Goal: Transaction & Acquisition: Download file/media

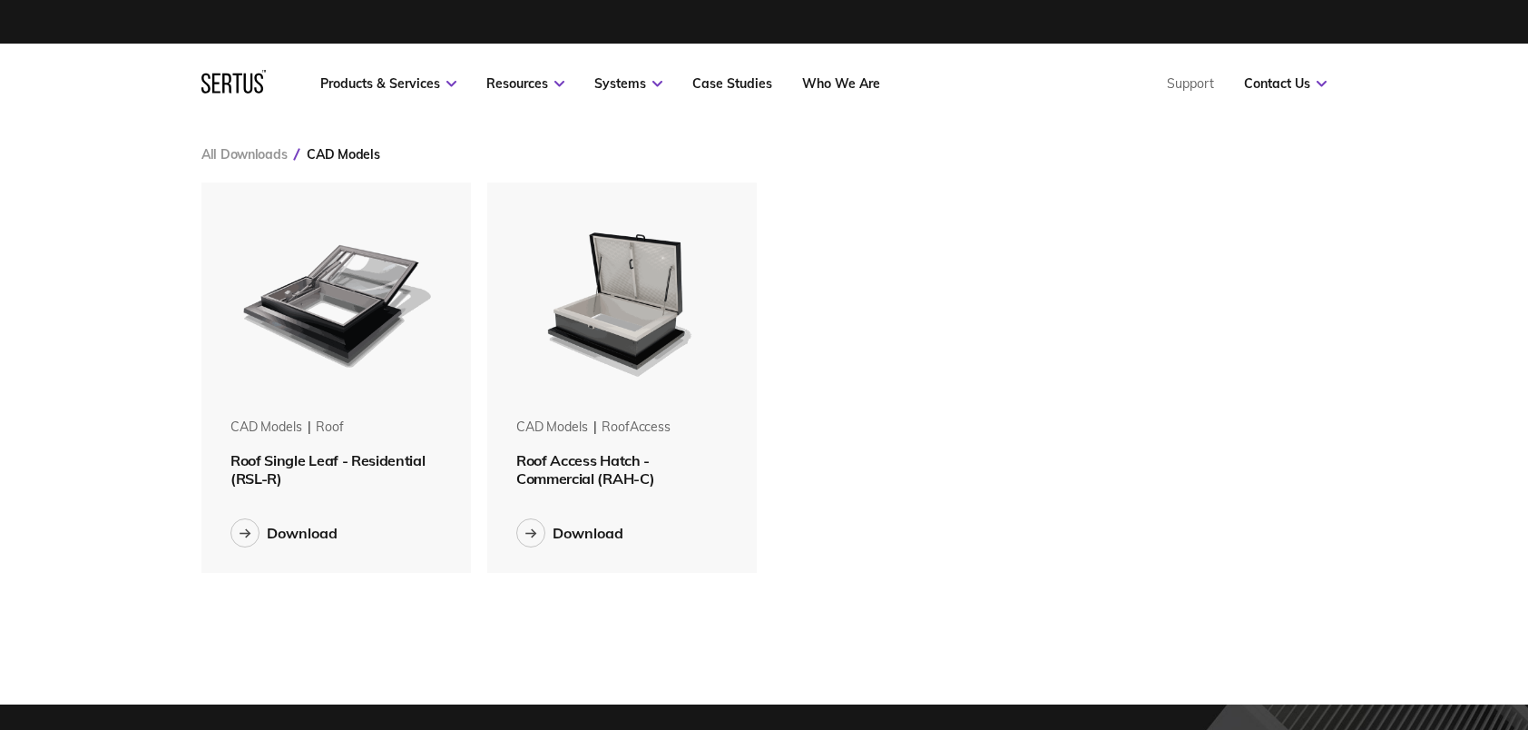
scroll to position [417, 1152]
click at [307, 528] on div "Download" at bounding box center [302, 533] width 71 height 18
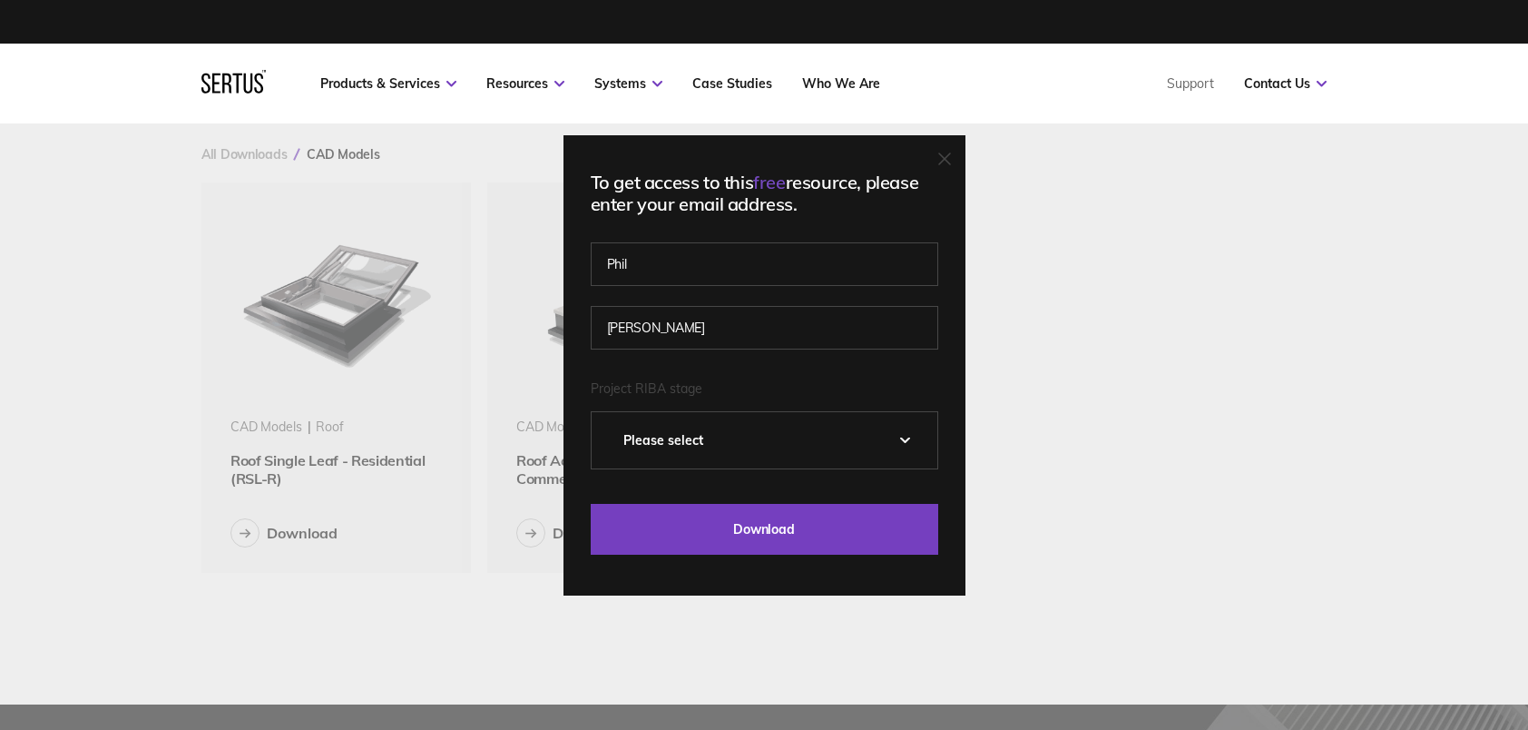
click at [743, 436] on select "Please Select 0 – Strategic Definition 1 - Preparation & Brief 2 - Concept Desi…" at bounding box center [765, 440] width 346 height 56
select select "2 - Concept Design"
click at [597, 412] on select "Please Select 0 – Strategic Definition 1 - Preparation & Brief 2 - Concept Desi…" at bounding box center [765, 440] width 346 height 56
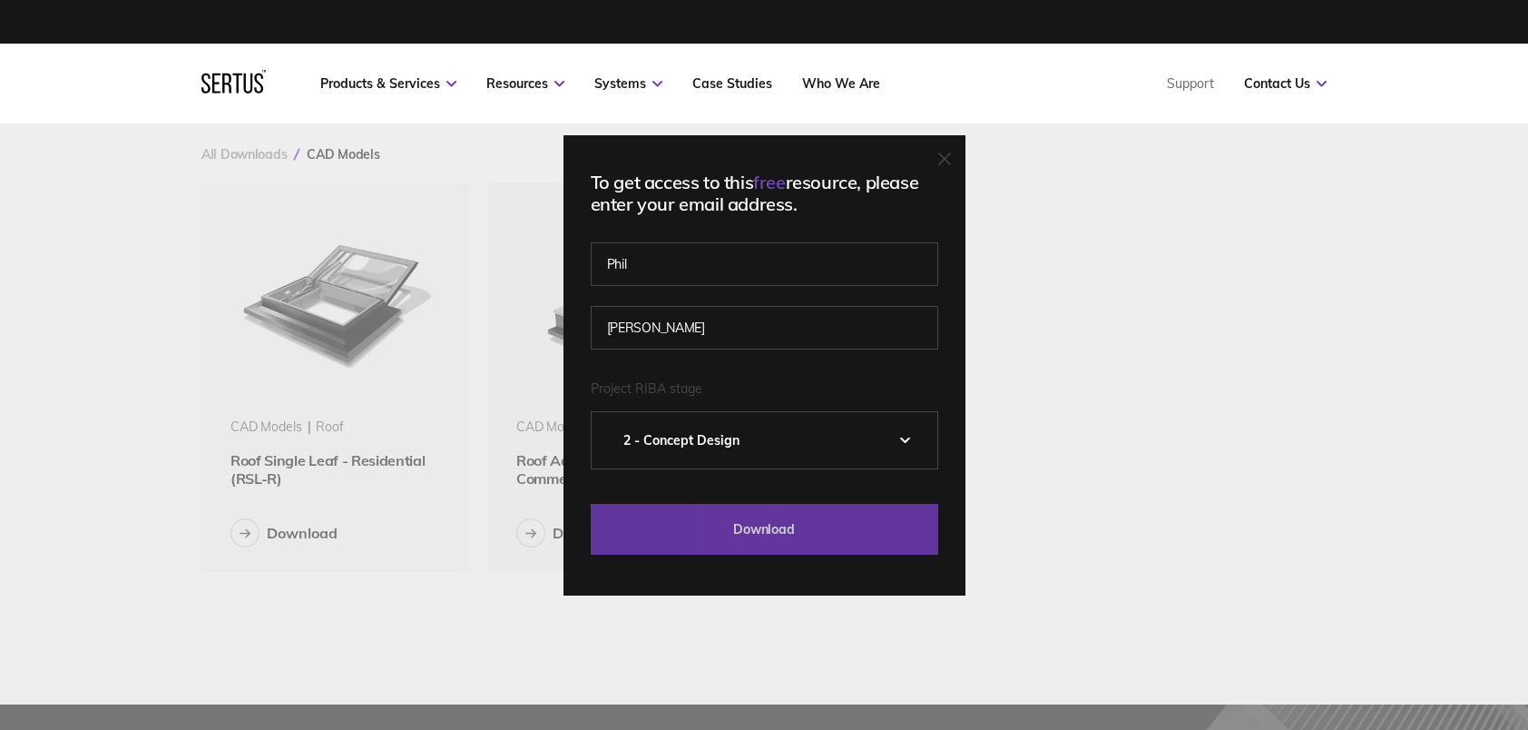
click at [772, 530] on input "Download" at bounding box center [765, 529] width 348 height 51
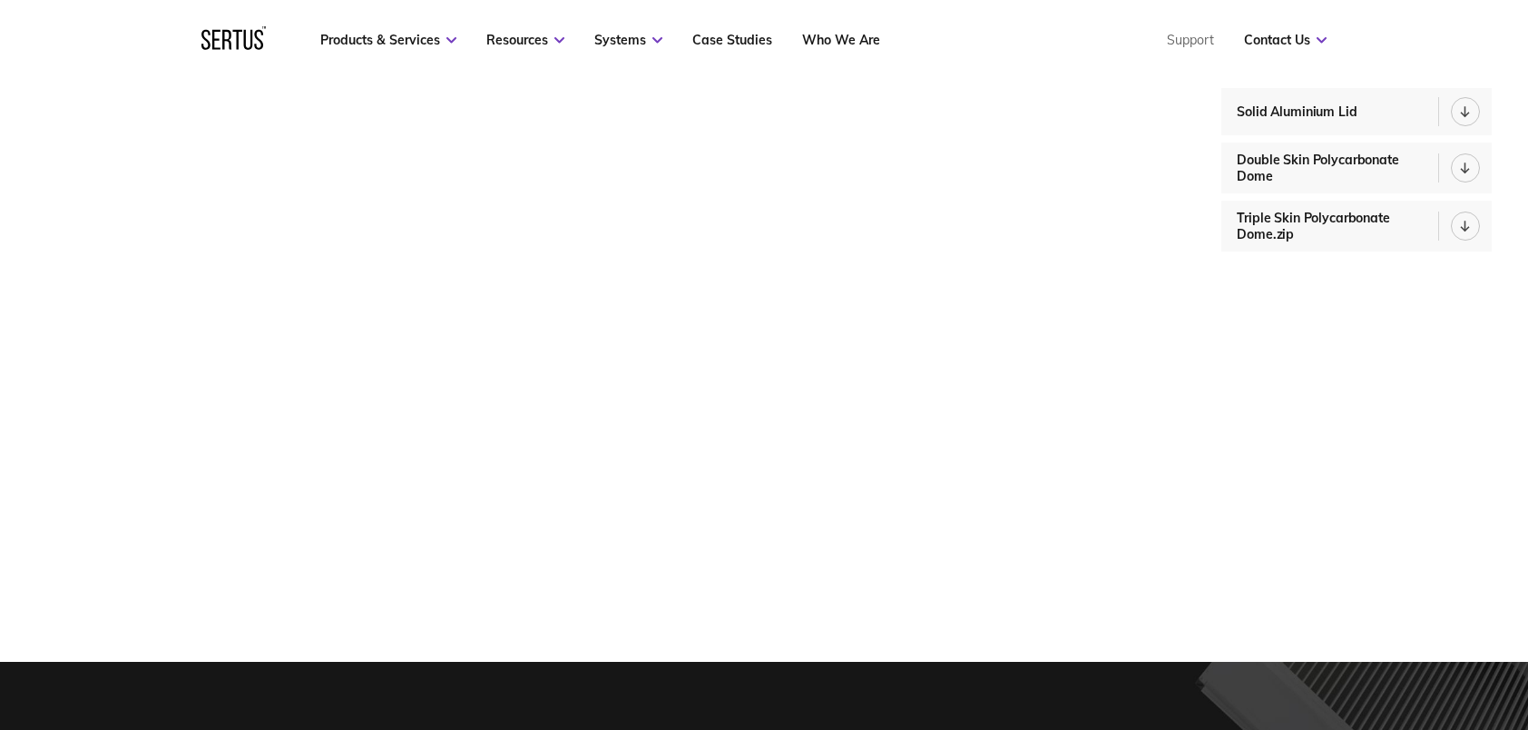
scroll to position [91, 0]
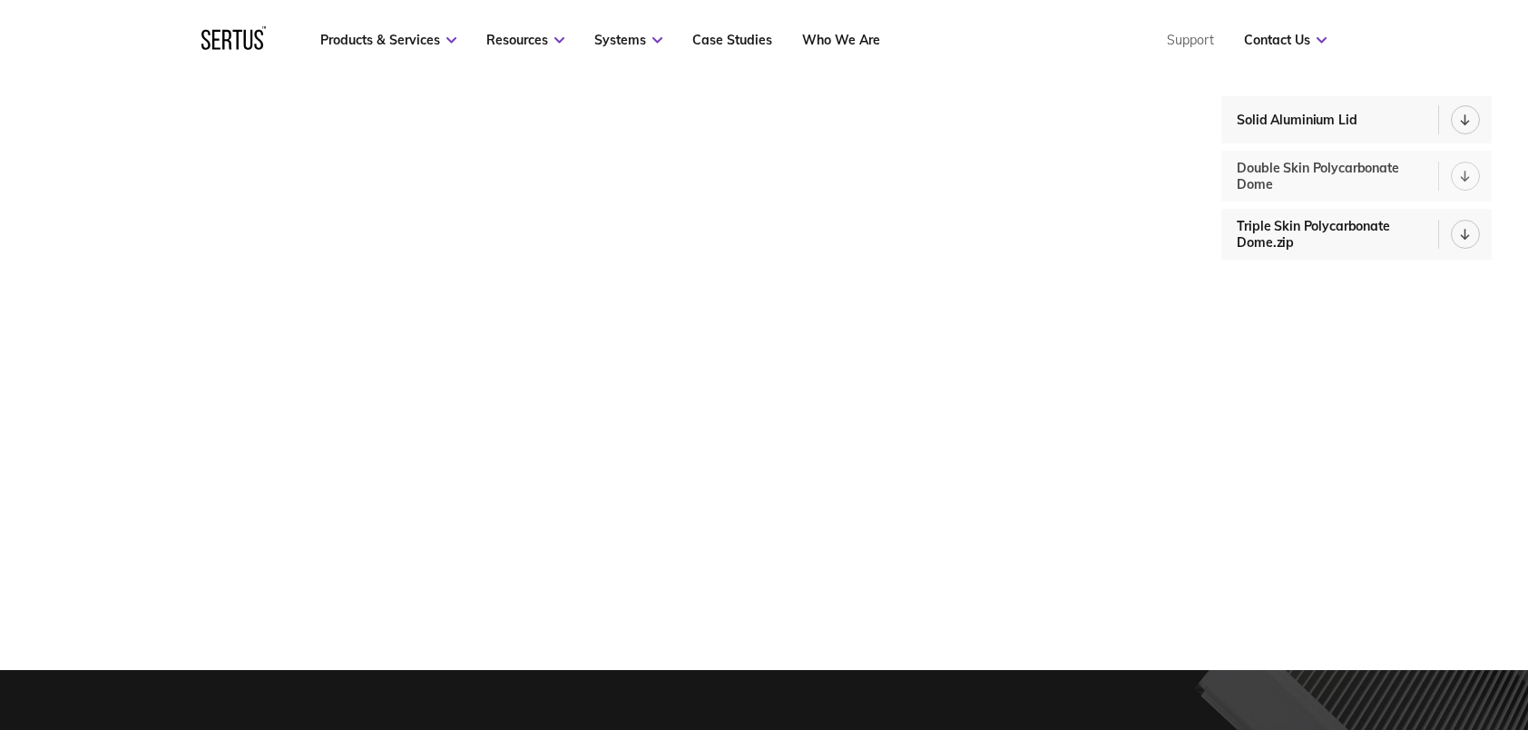
click at [1466, 172] on icon at bounding box center [1466, 176] width 0 height 10
click at [1485, 399] on div "Downloads Solid Aluminium Lid Double Skin Polycarbonate Dome Triple Skin Polyca…" at bounding box center [1346, 351] width 291 height 637
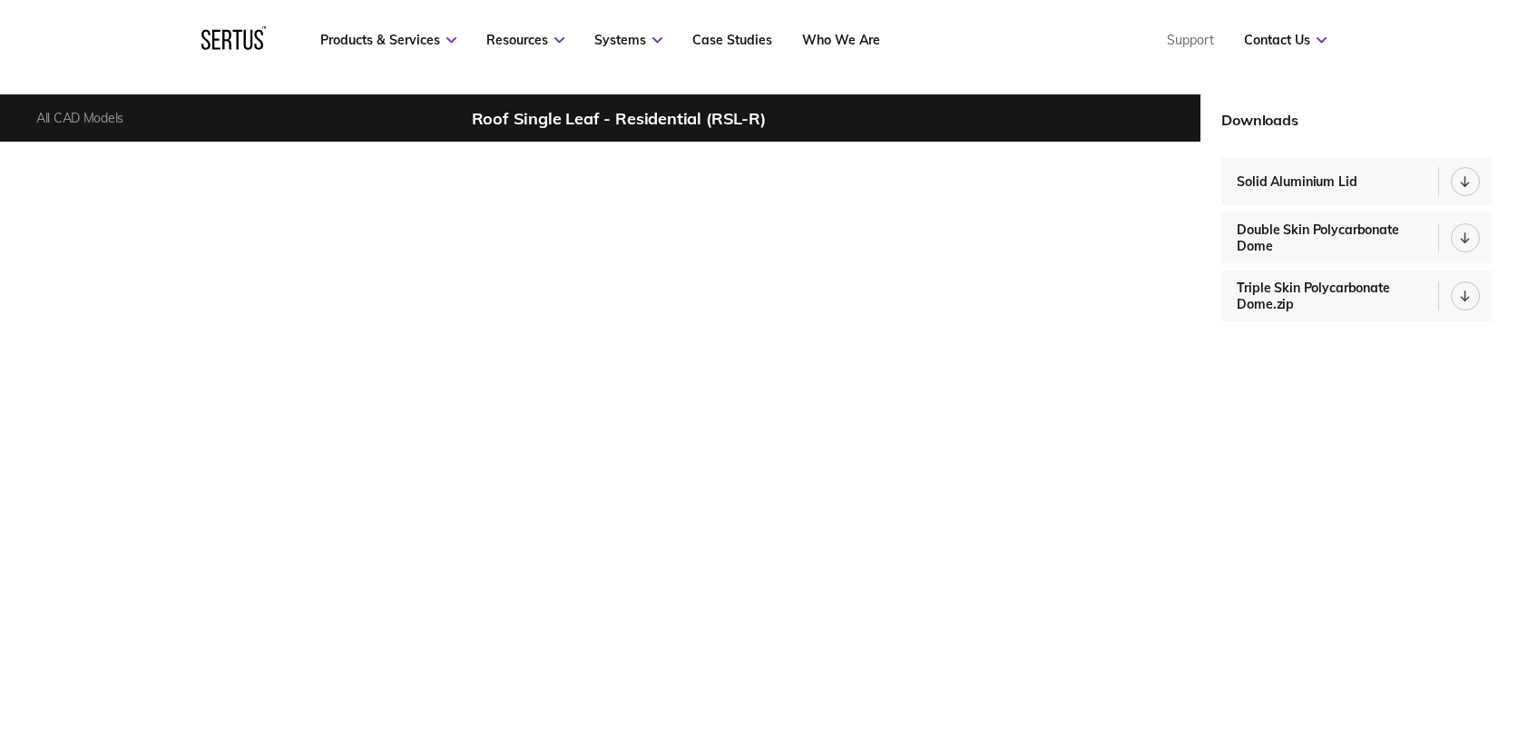
scroll to position [0, 0]
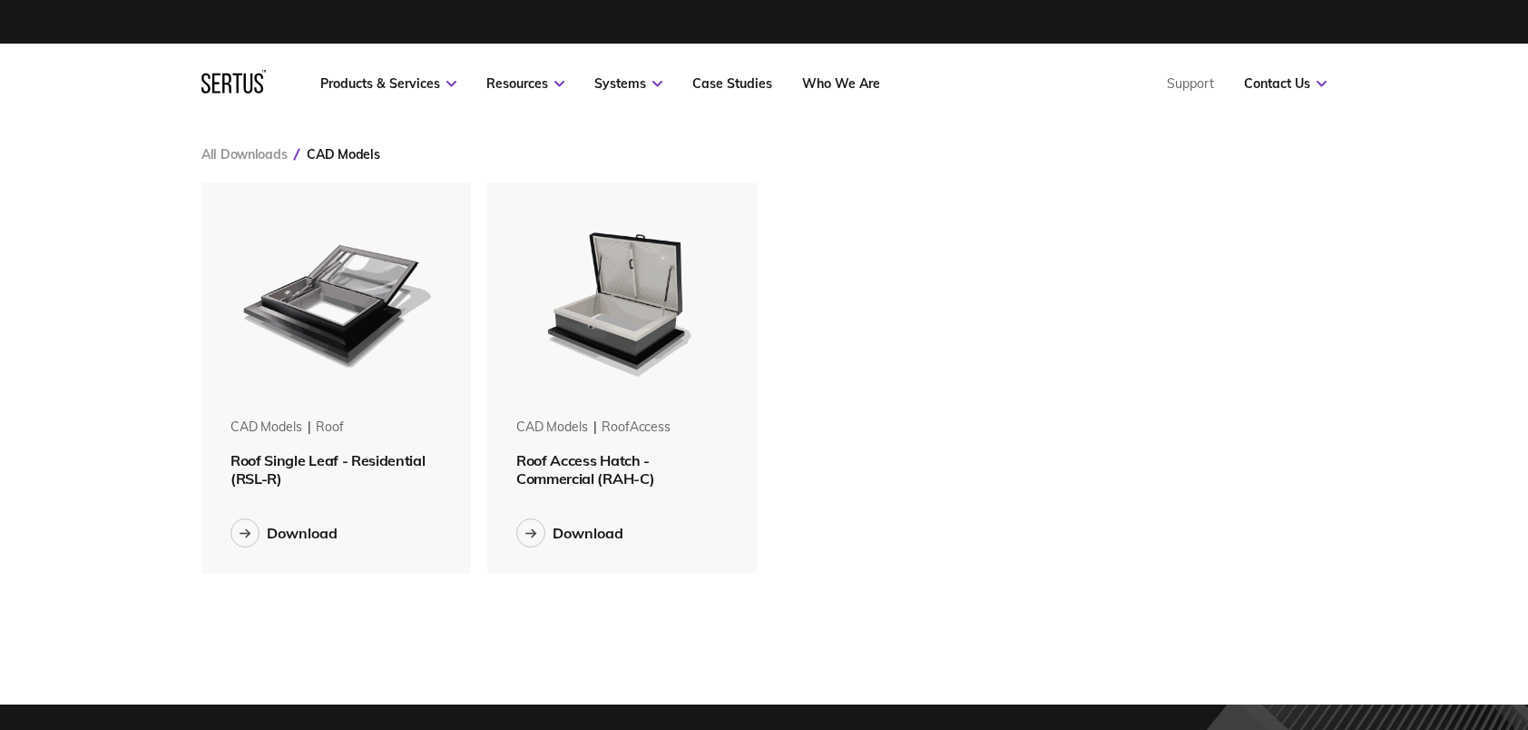
scroll to position [417, 1152]
